Goal: Navigation & Orientation: Find specific page/section

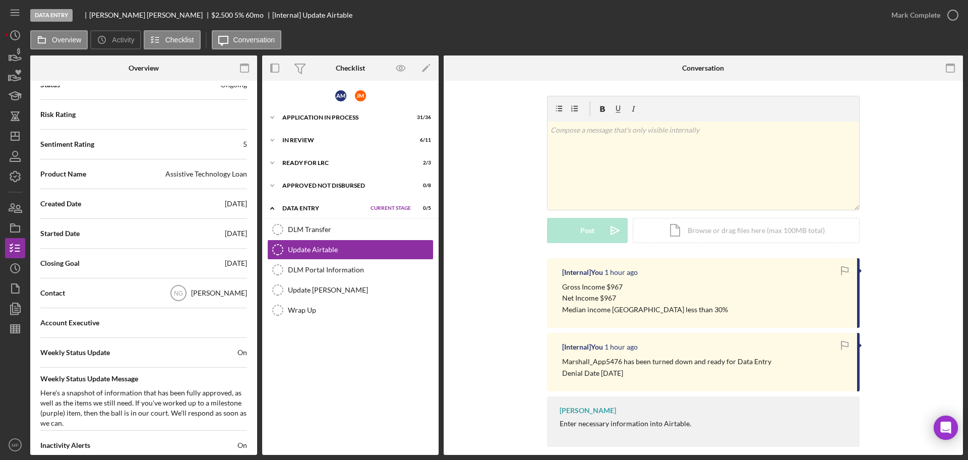
scroll to position [126, 0]
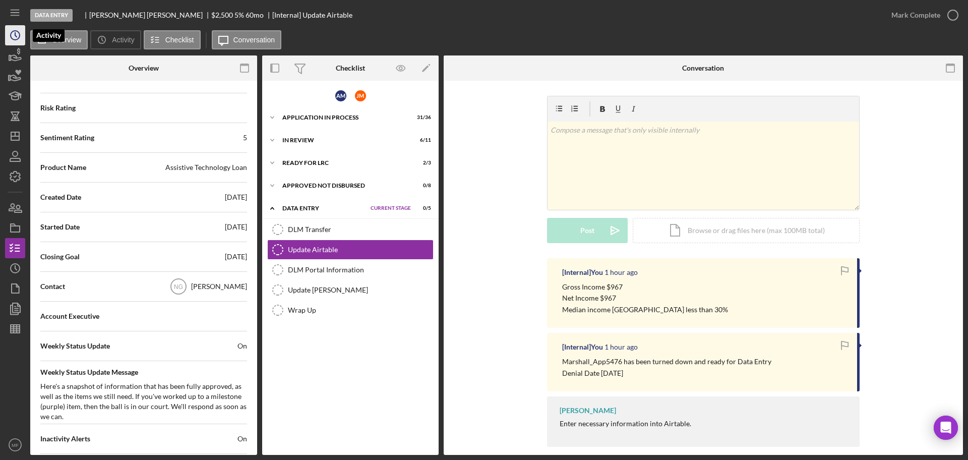
click at [12, 35] on icon "Icon/History" at bounding box center [15, 35] width 25 height 25
